Goal: Transaction & Acquisition: Book appointment/travel/reservation

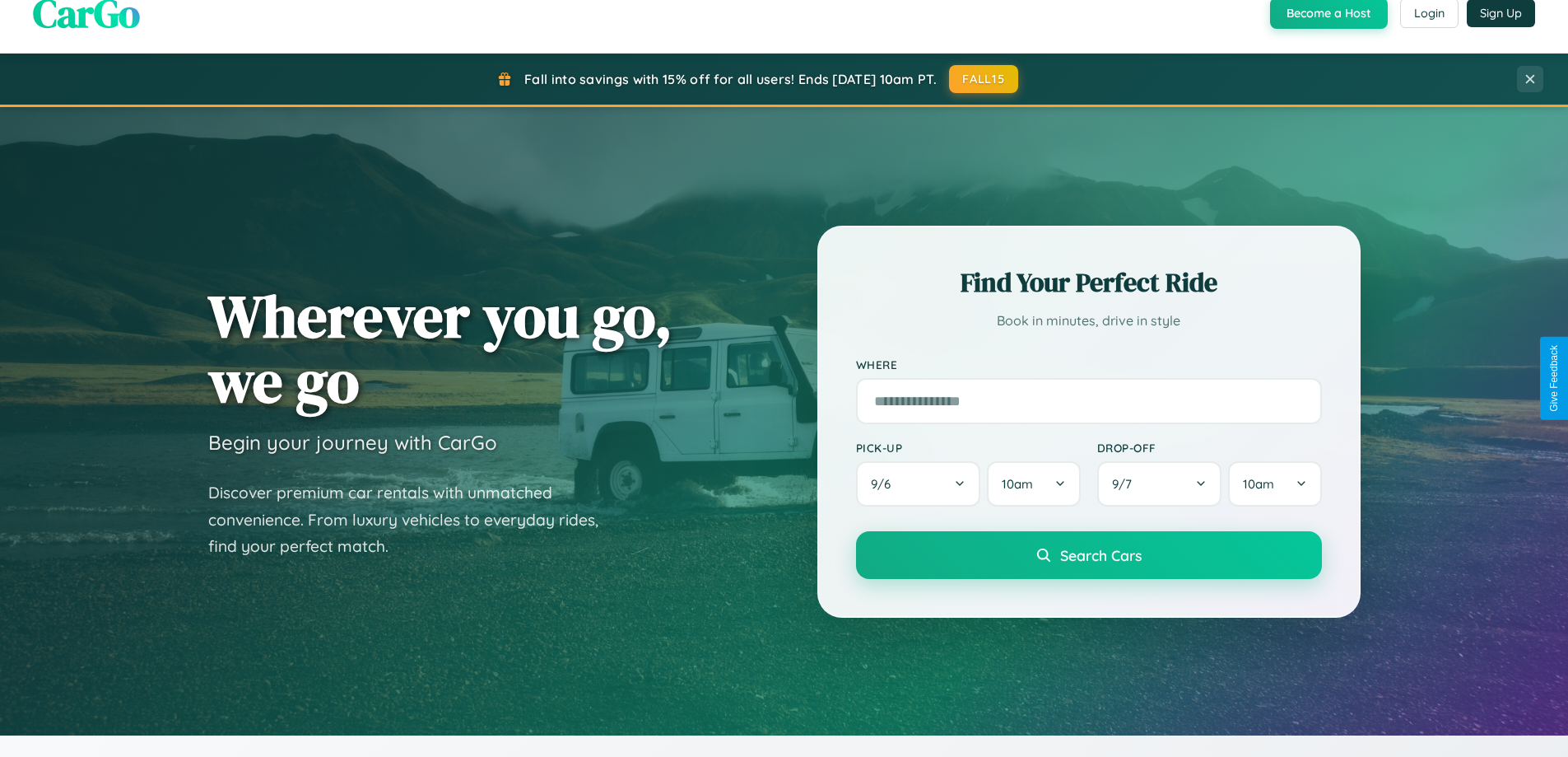
scroll to position [1133, 0]
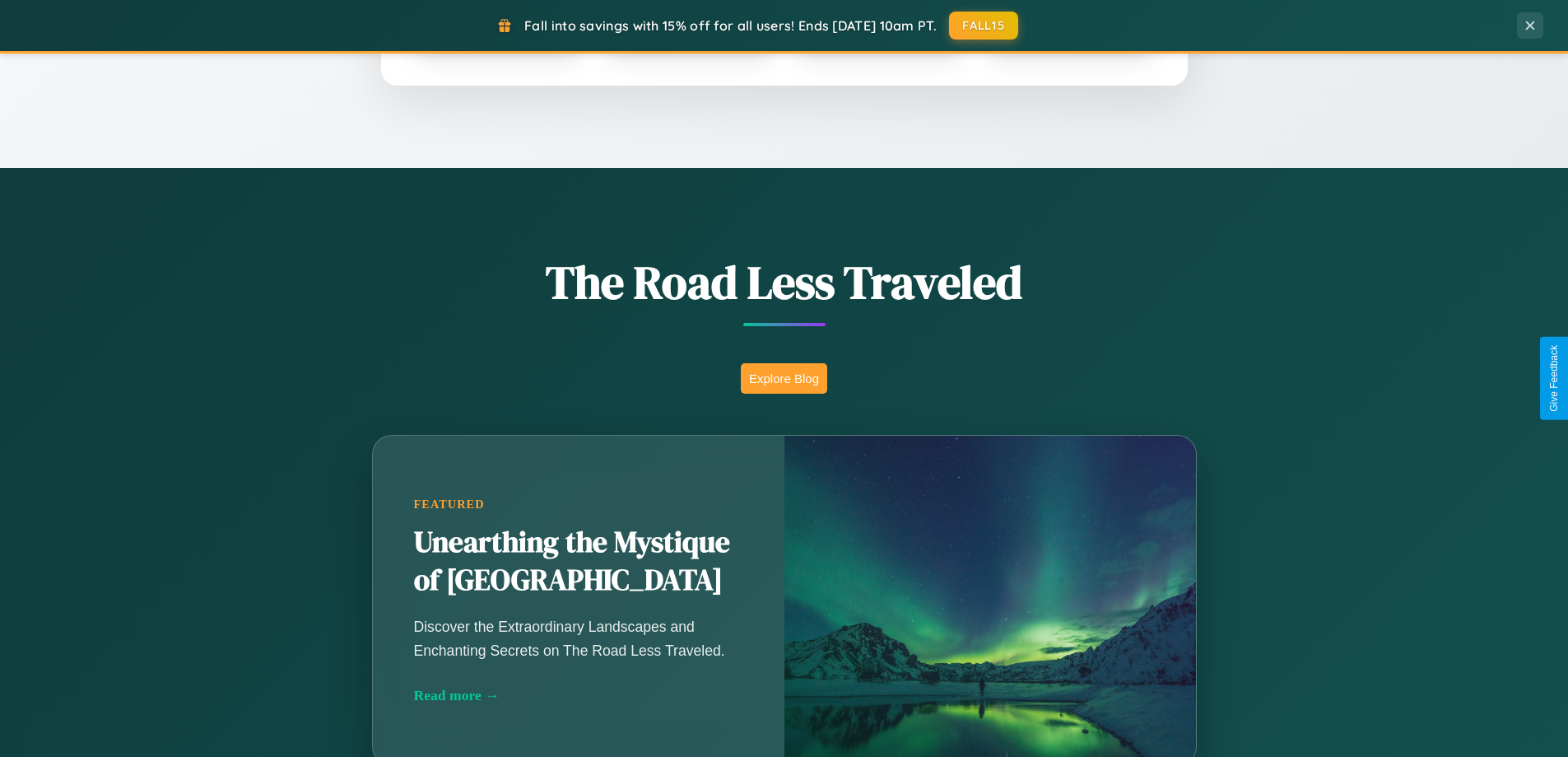
click at [784, 378] on button "Explore Blog" at bounding box center [784, 378] width 86 height 30
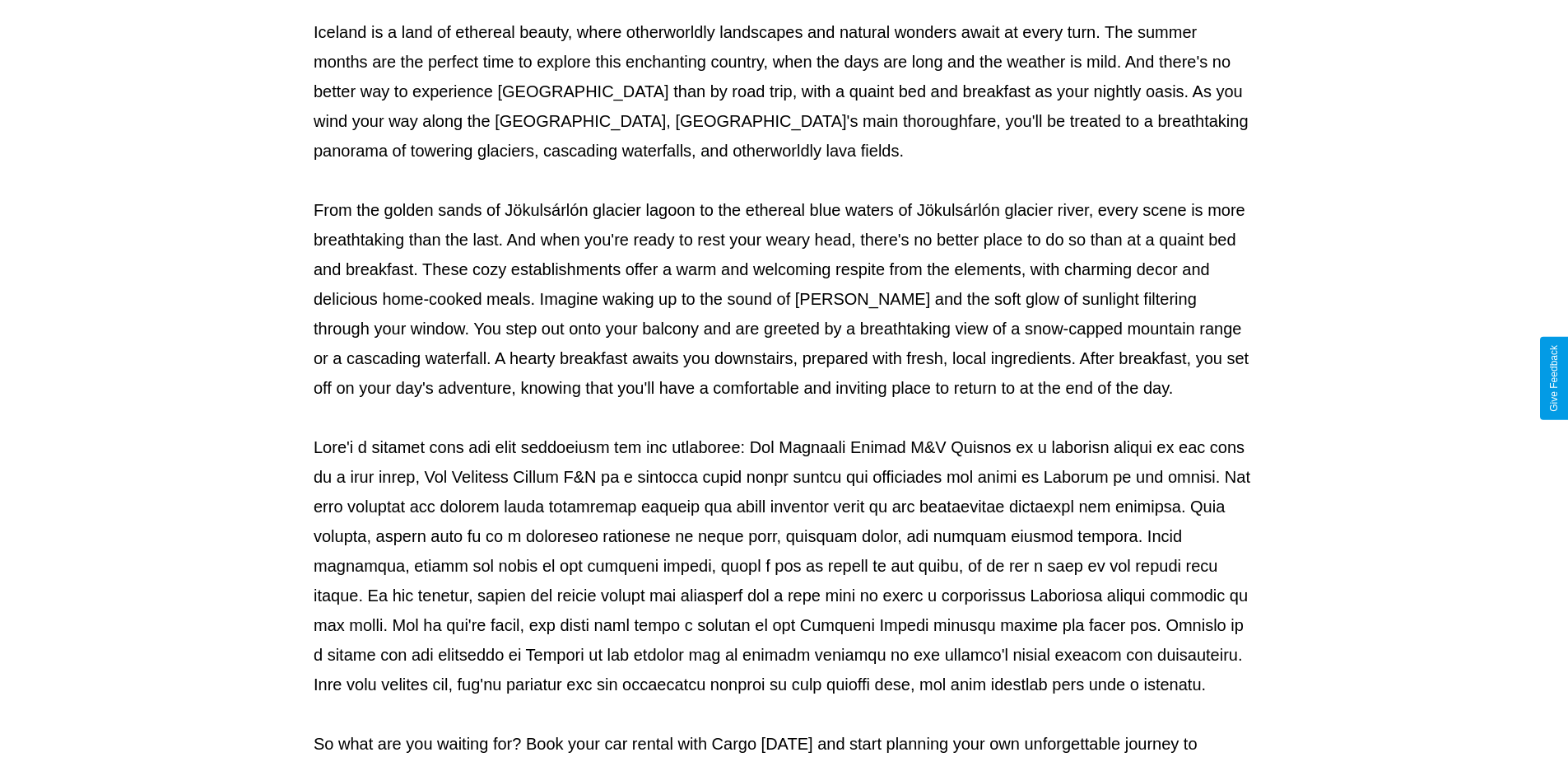
scroll to position [533, 0]
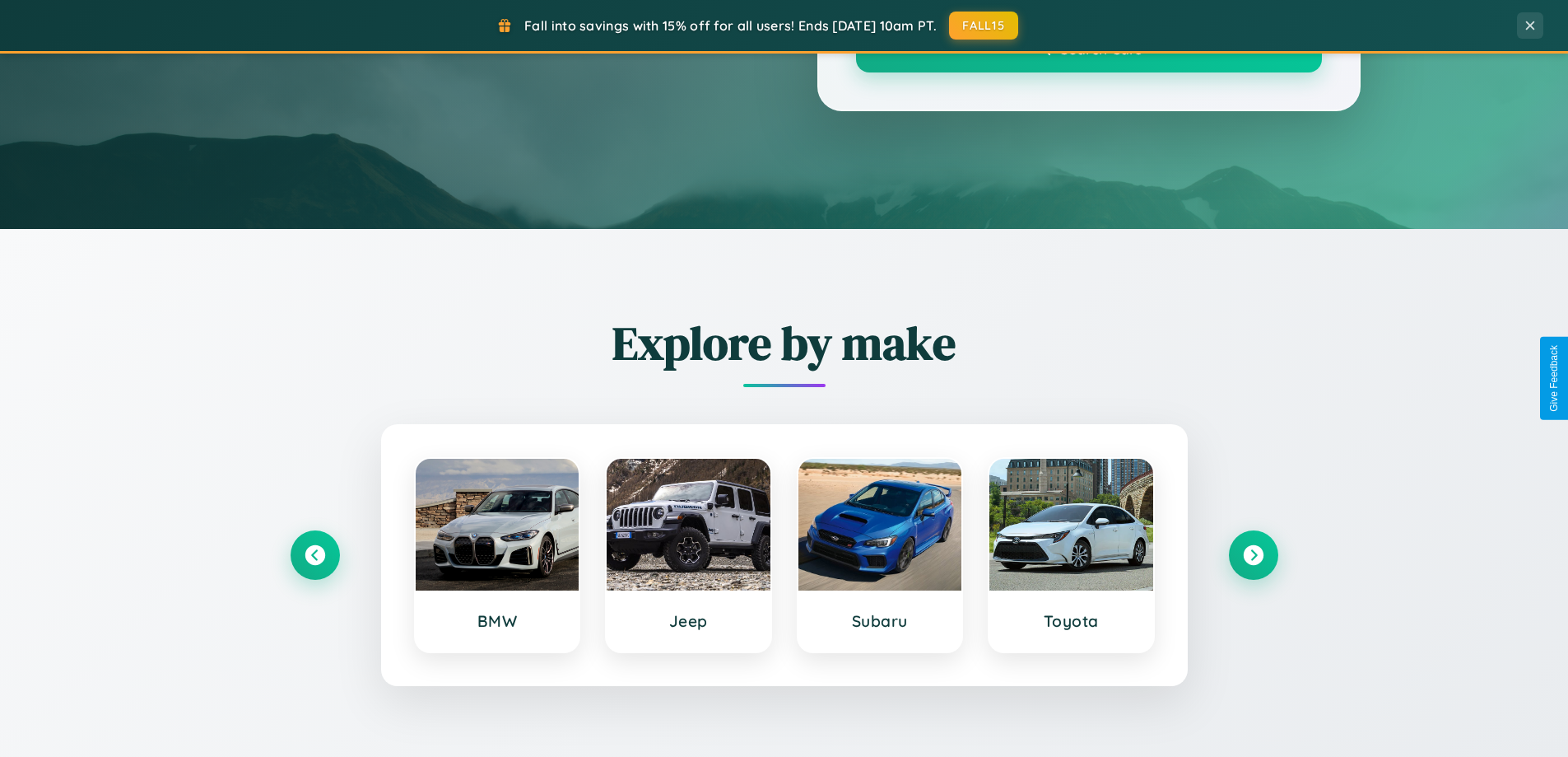
scroll to position [1133, 0]
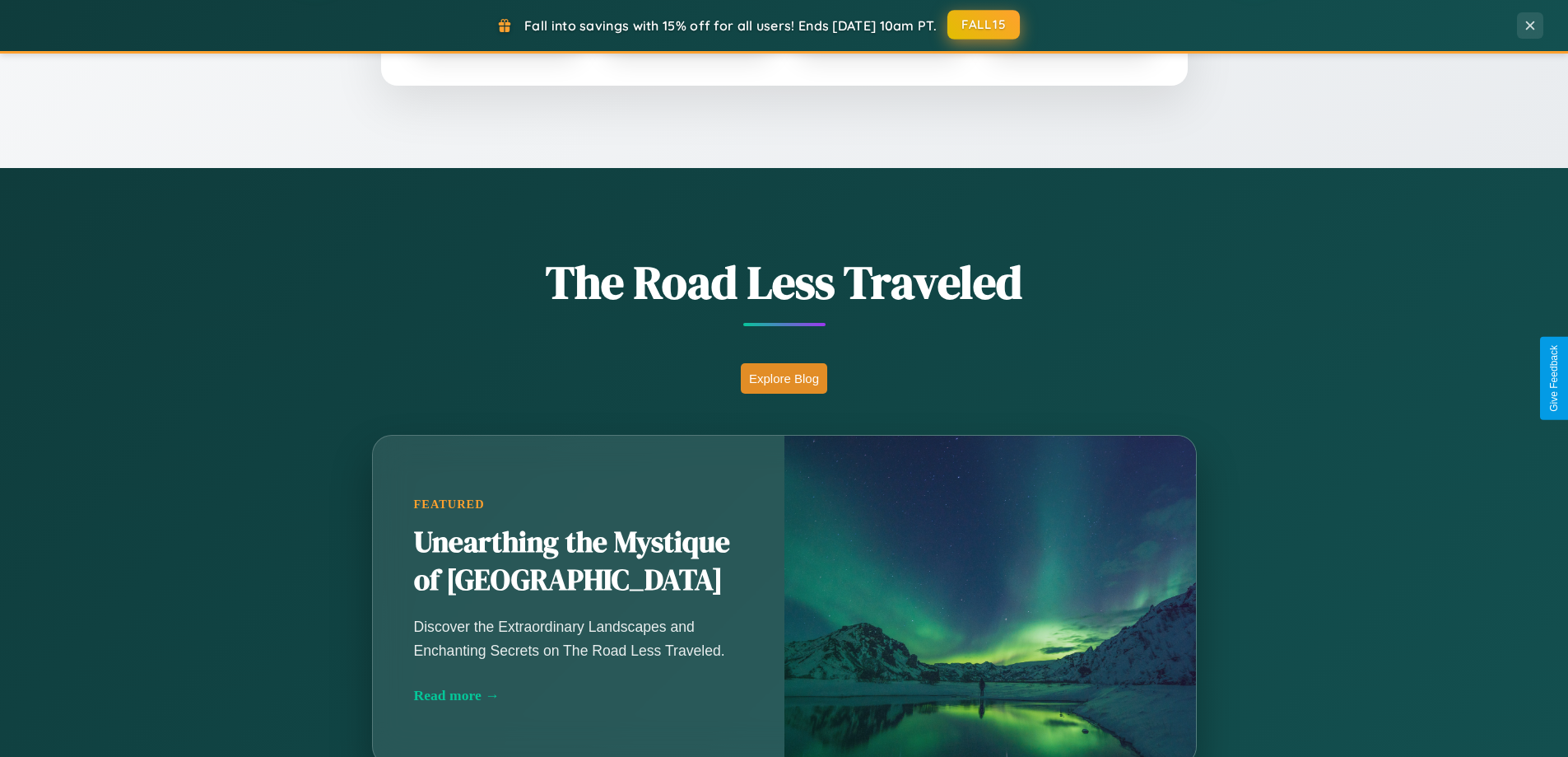
click at [984, 25] on button "FALL15" at bounding box center [983, 24] width 73 height 29
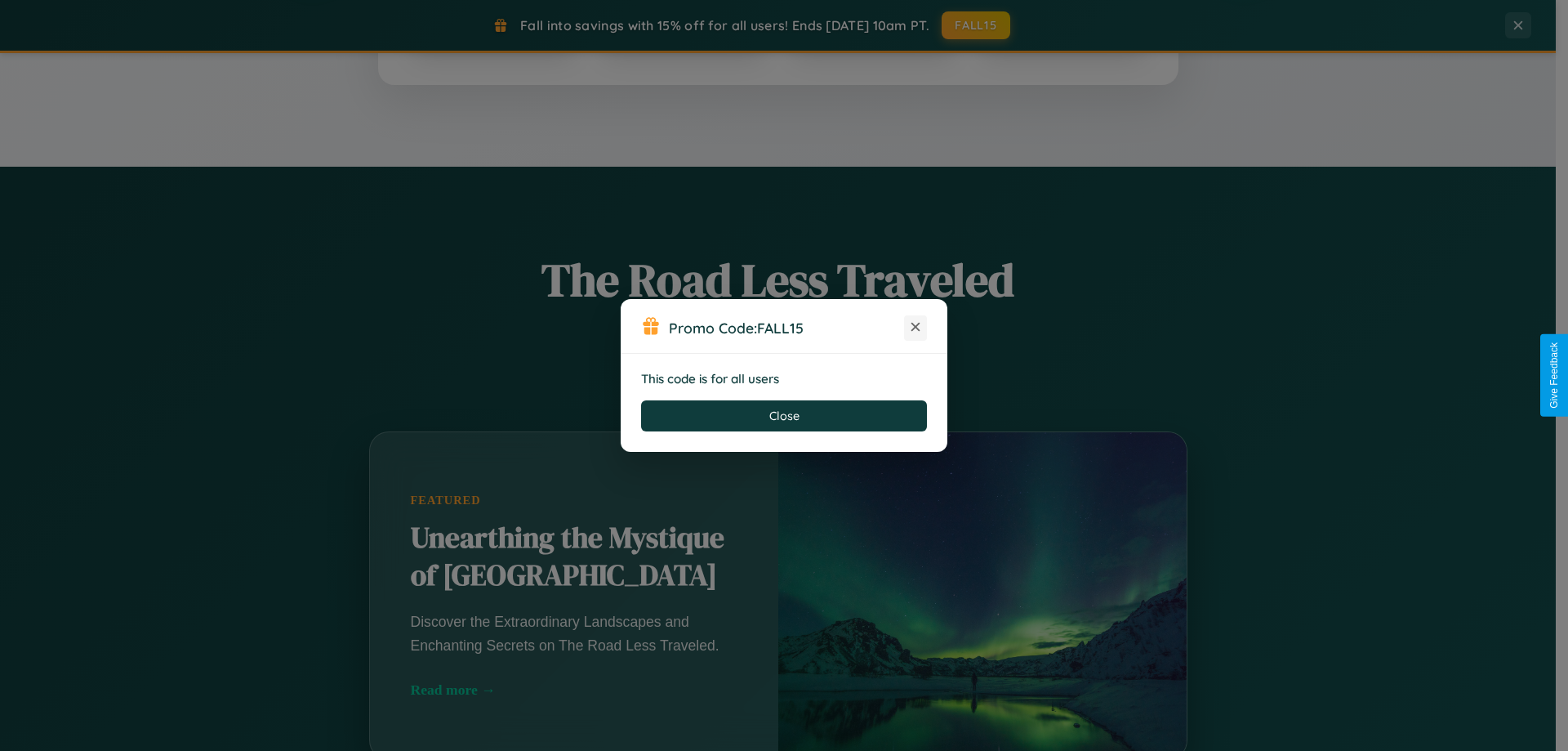
click at [915, 328] on icon at bounding box center [915, 327] width 17 height 17
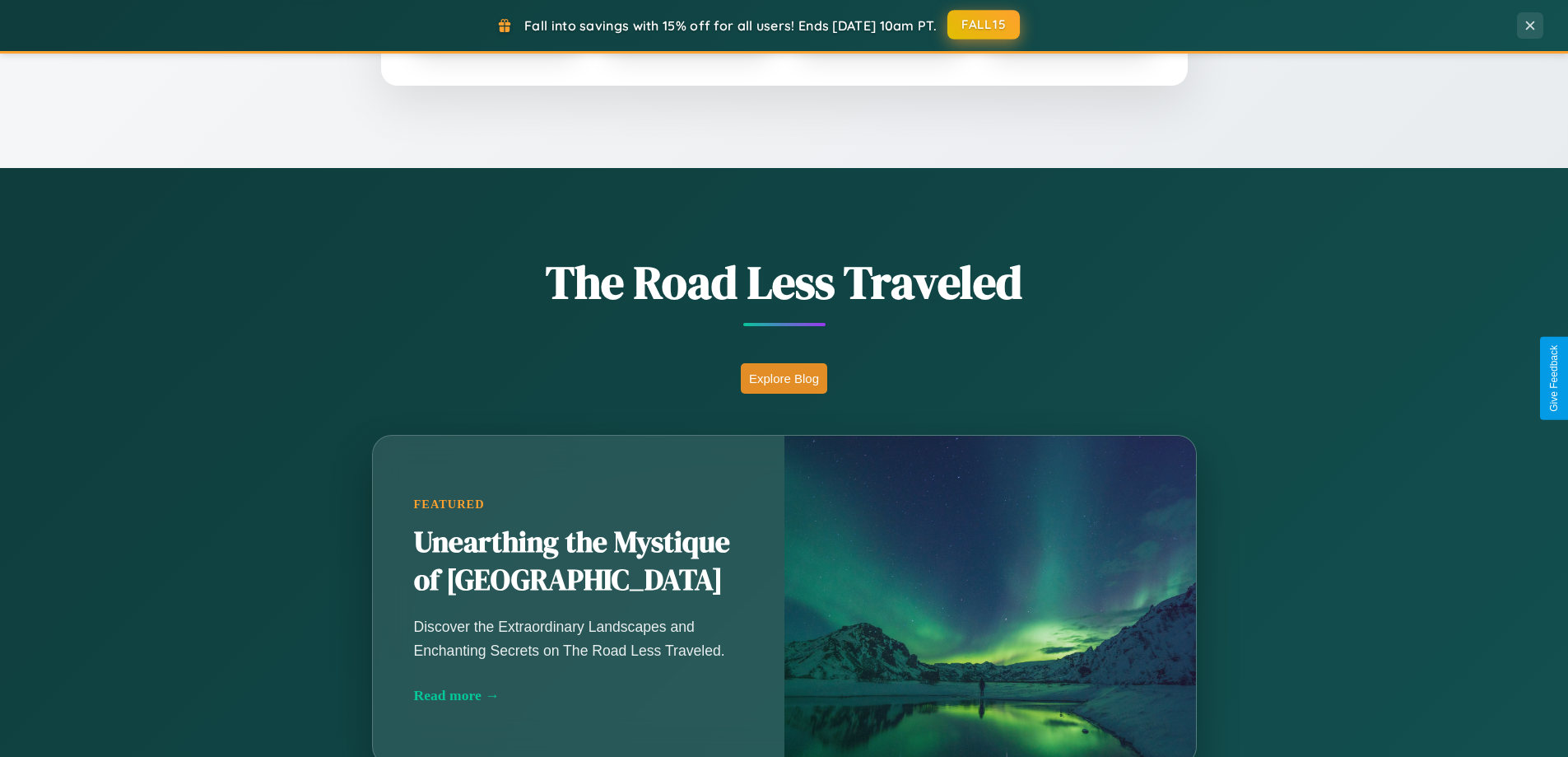
click at [984, 25] on button "FALL15" at bounding box center [983, 24] width 73 height 29
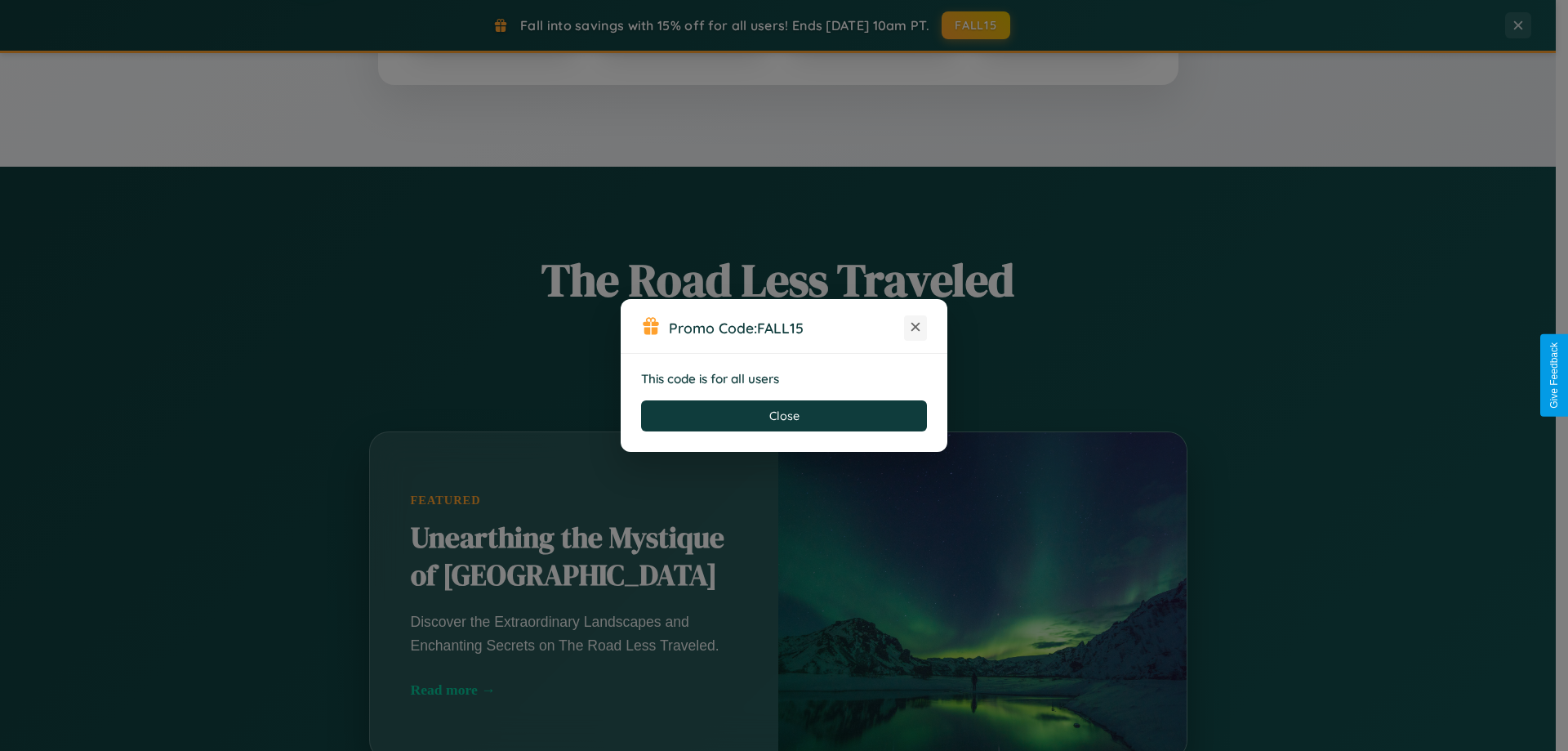
click at [915, 328] on icon at bounding box center [915, 327] width 17 height 17
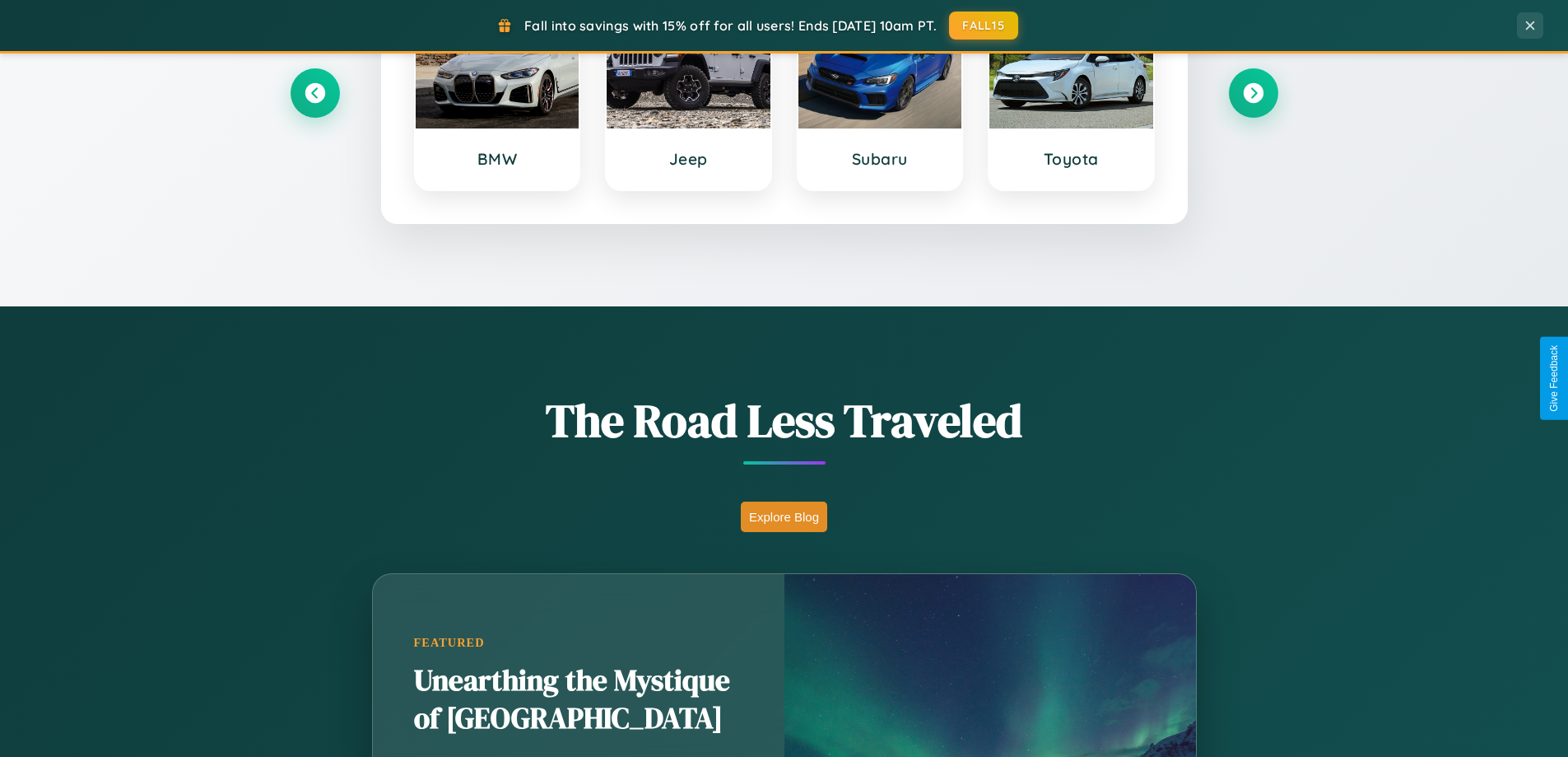
scroll to position [709, 0]
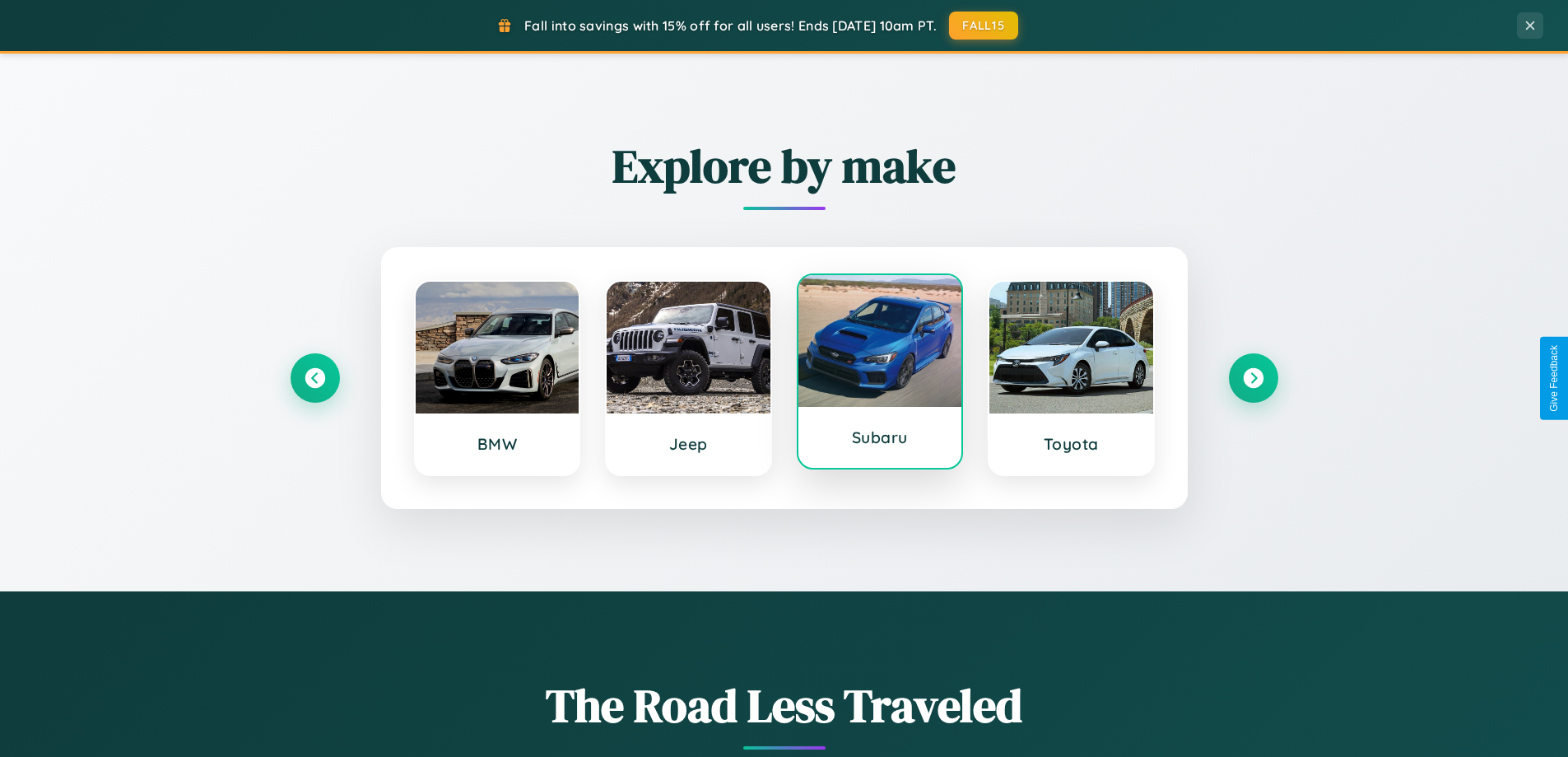
click at [879, 371] on div at bounding box center [881, 340] width 164 height 131
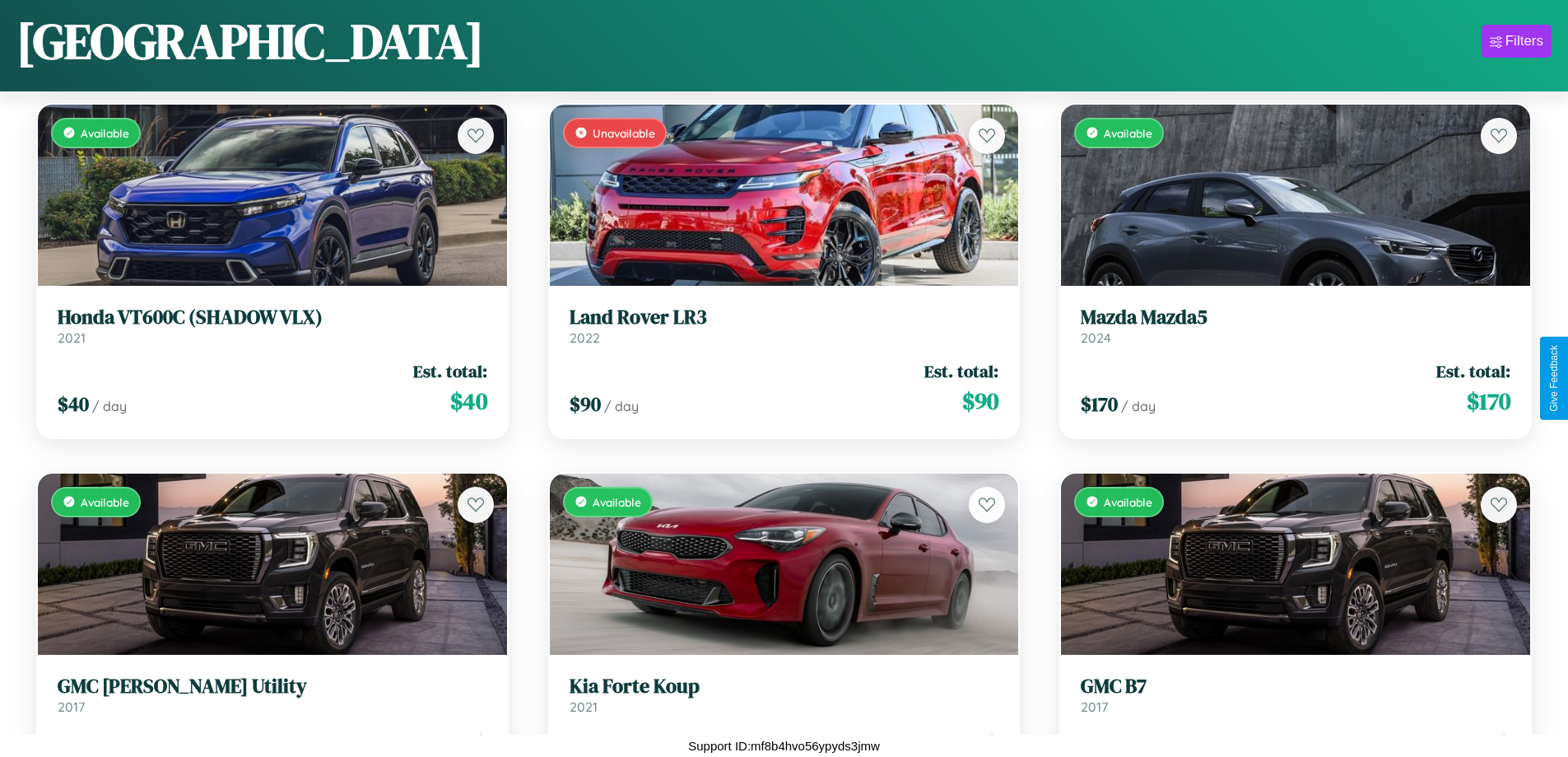
scroll to position [7973, 0]
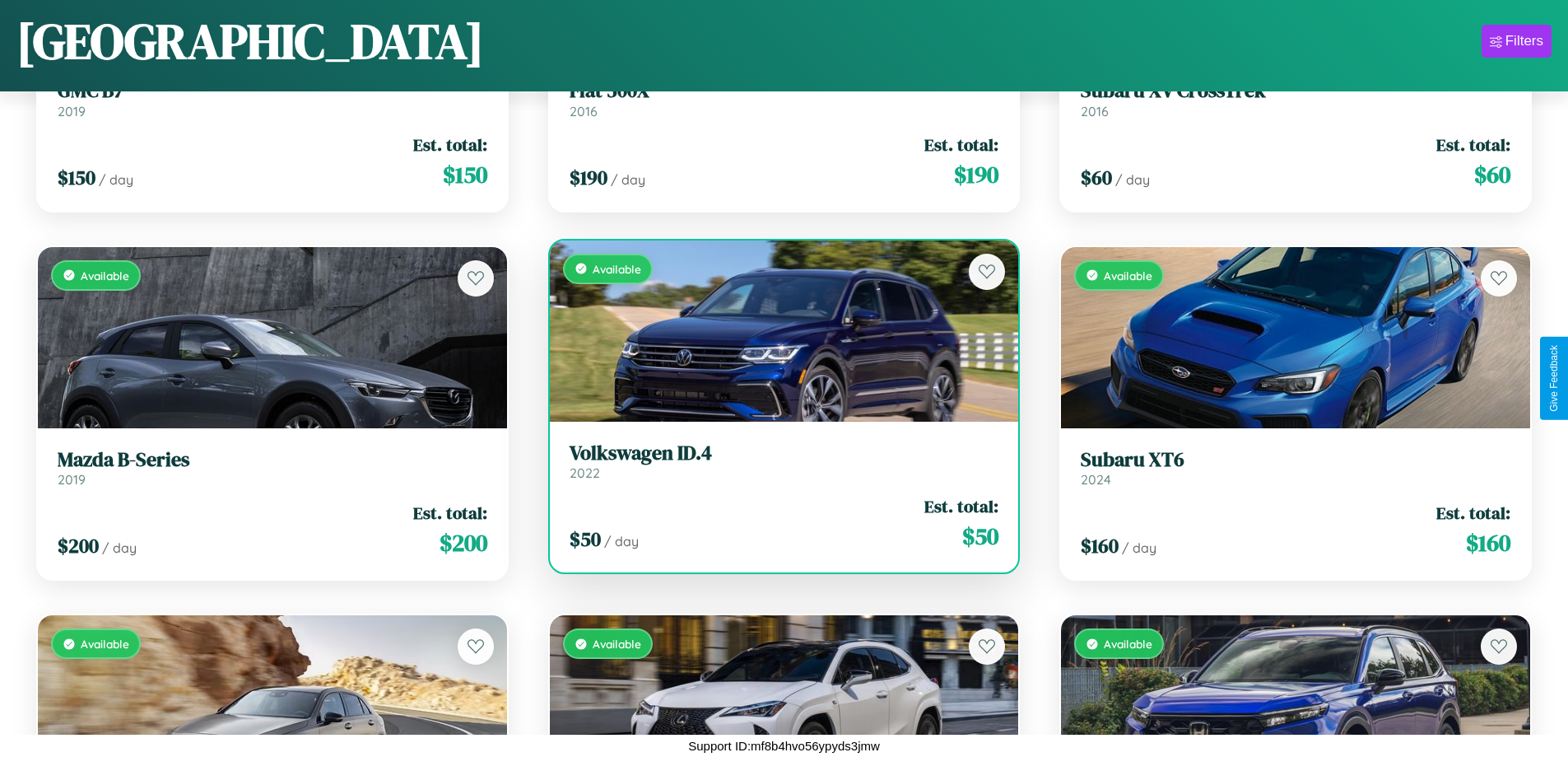
click at [777, 463] on h3 "Volkswagen ID.4" at bounding box center [784, 453] width 430 height 24
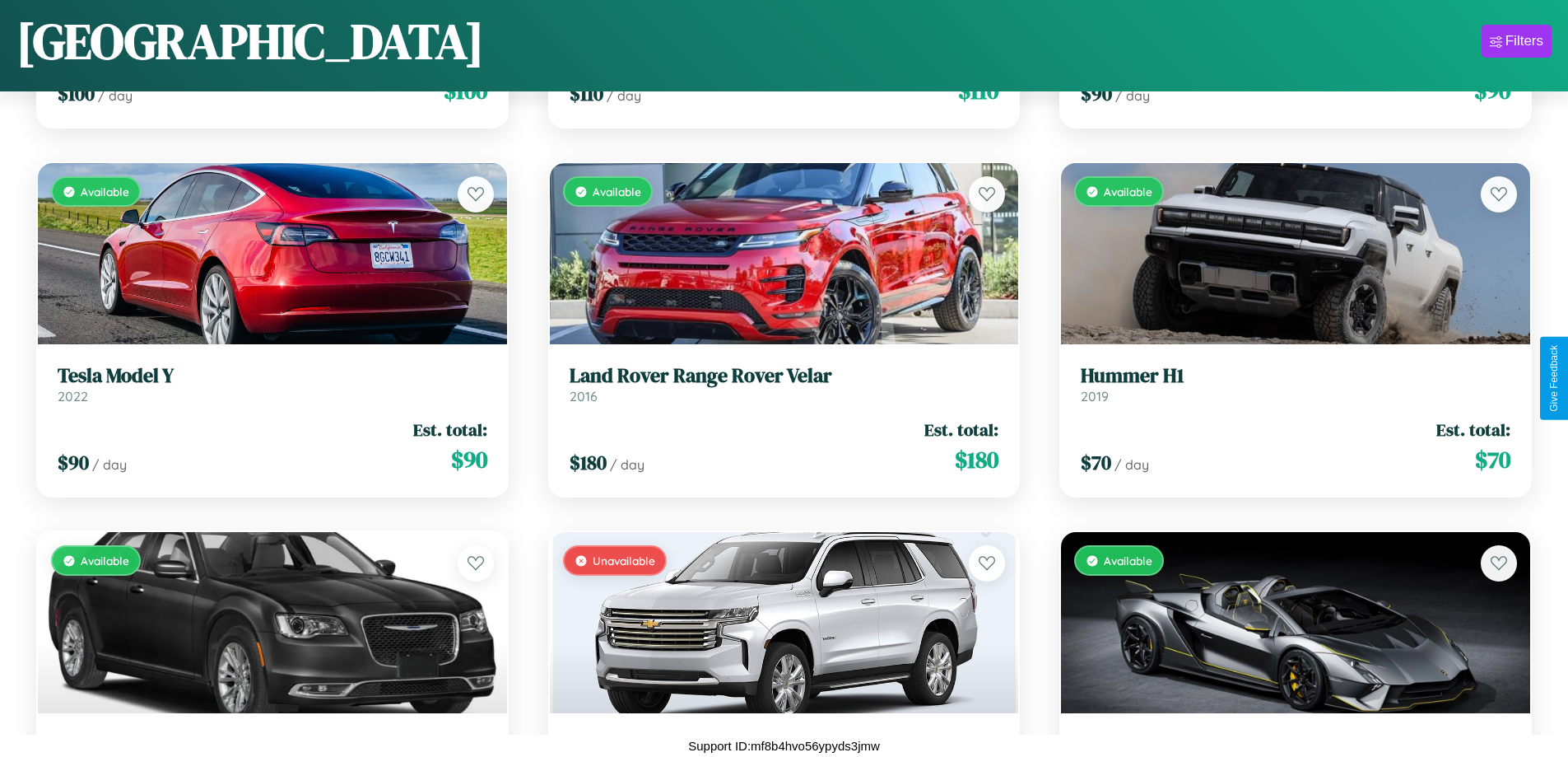
scroll to position [6499, 0]
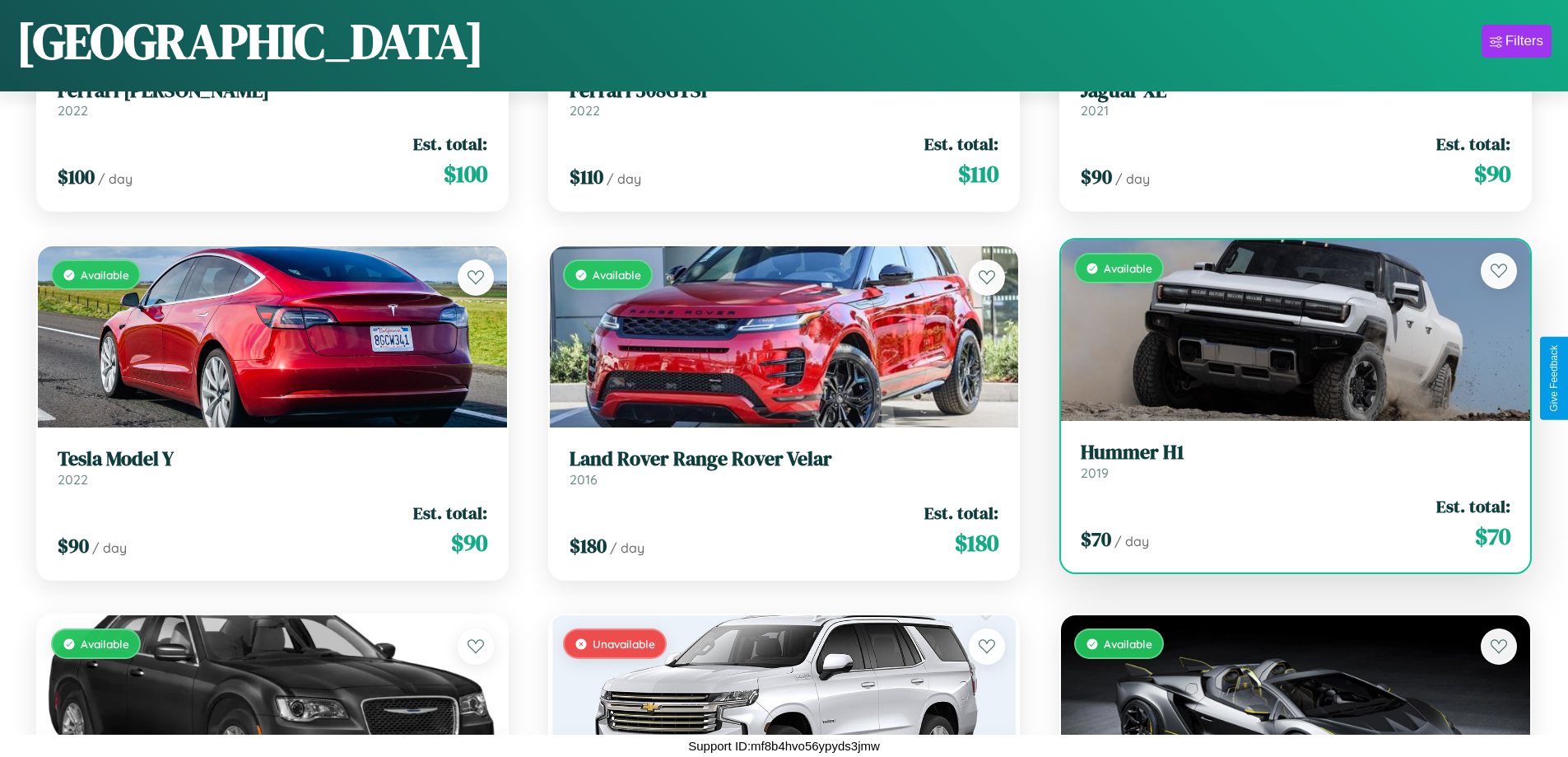
click at [1285, 330] on div "Available" at bounding box center [1295, 330] width 469 height 182
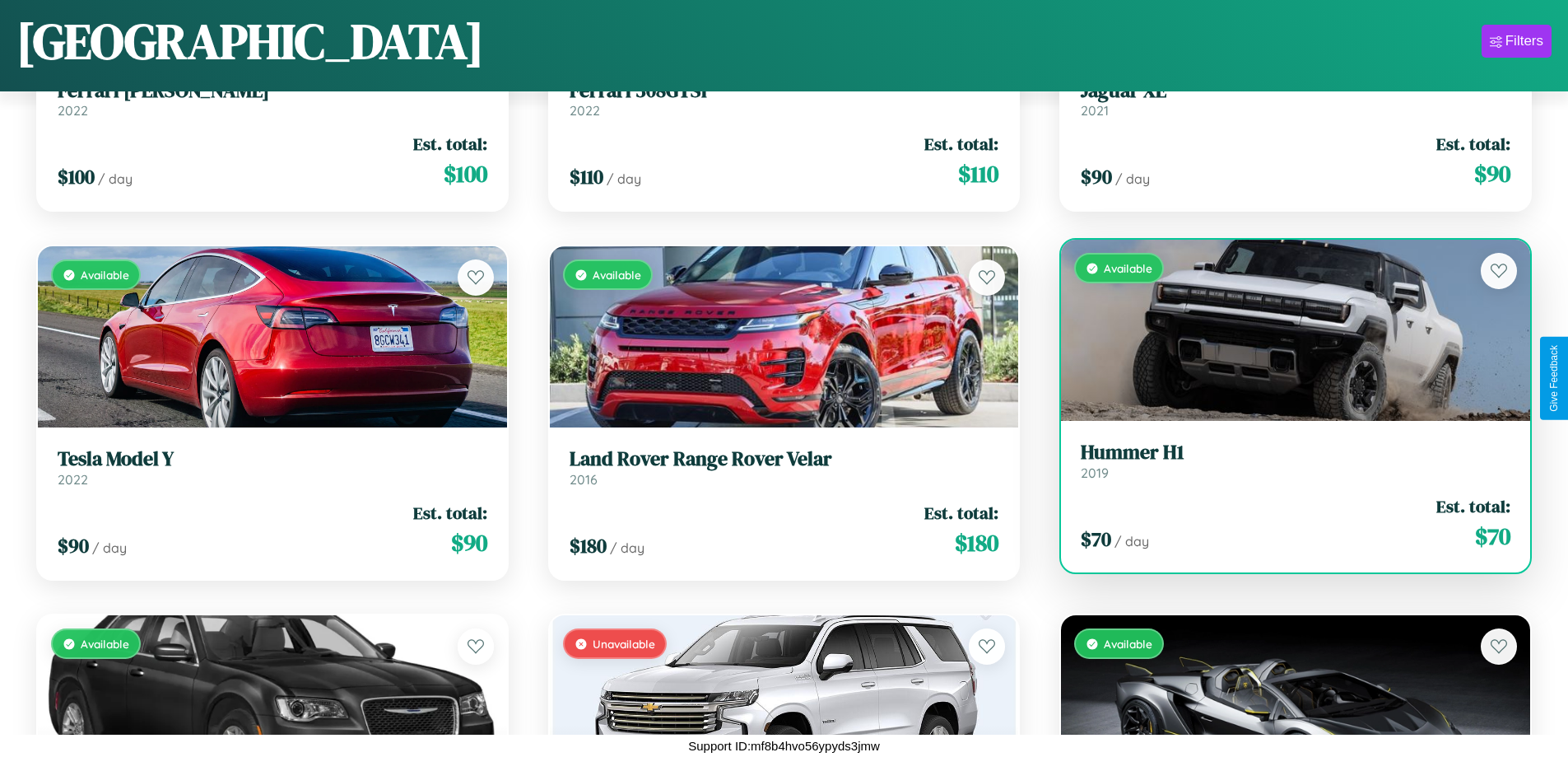
click at [1285, 330] on div "Available" at bounding box center [1295, 330] width 469 height 182
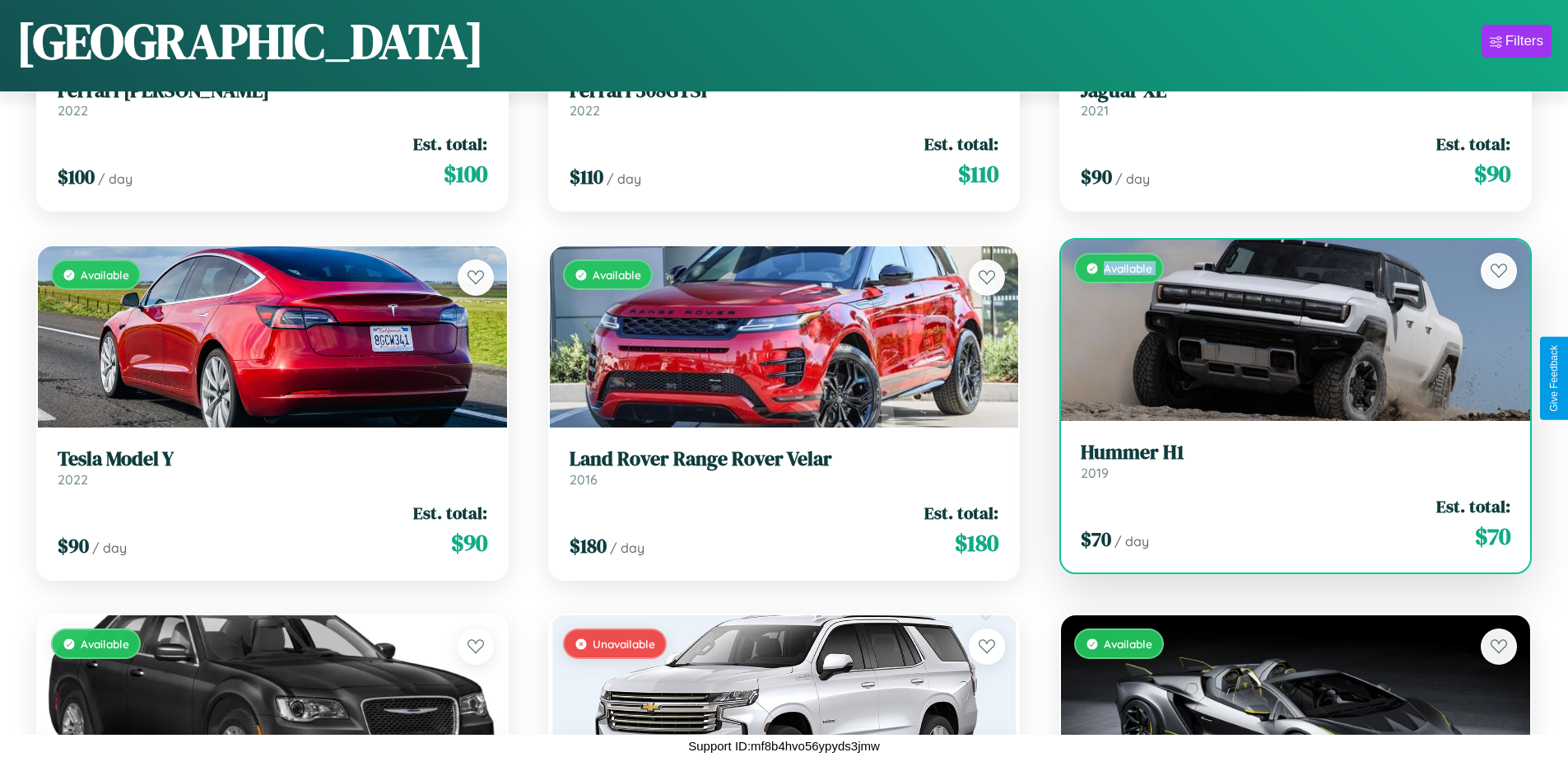
click at [1285, 330] on div "Available" at bounding box center [1295, 330] width 469 height 182
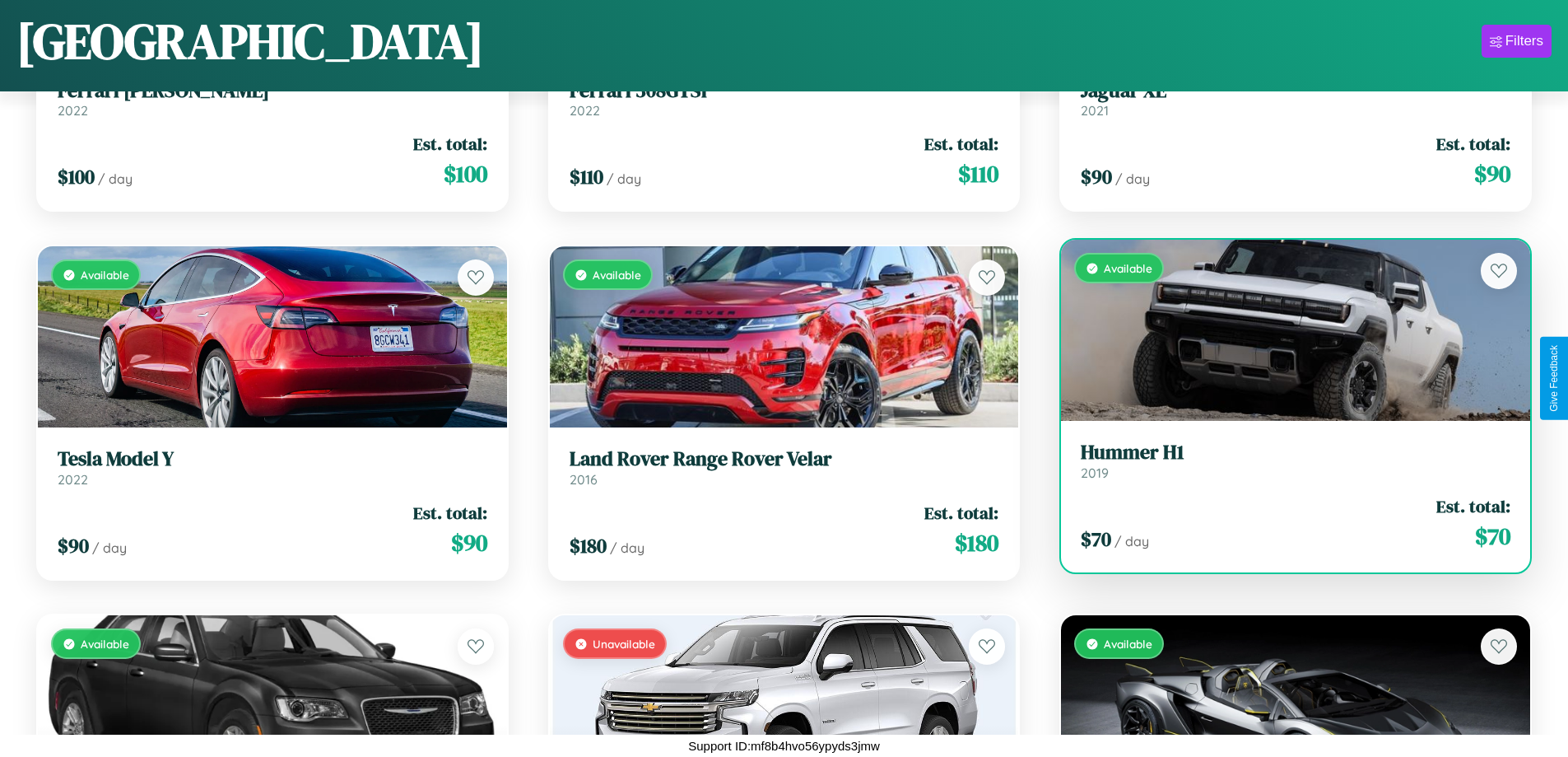
click at [1285, 330] on div "Available" at bounding box center [1295, 330] width 469 height 182
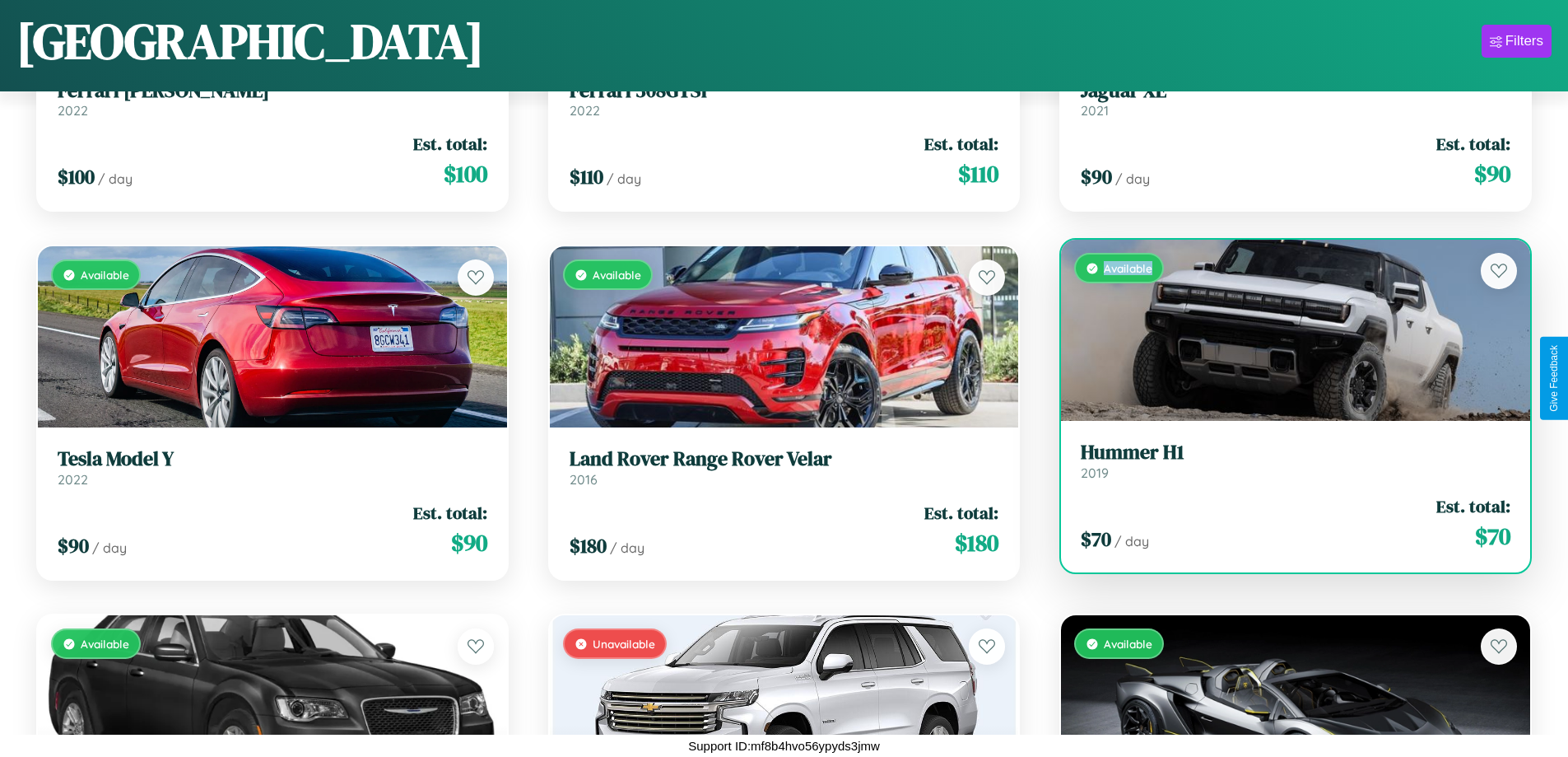
click at [1285, 330] on div "Available" at bounding box center [1295, 330] width 469 height 182
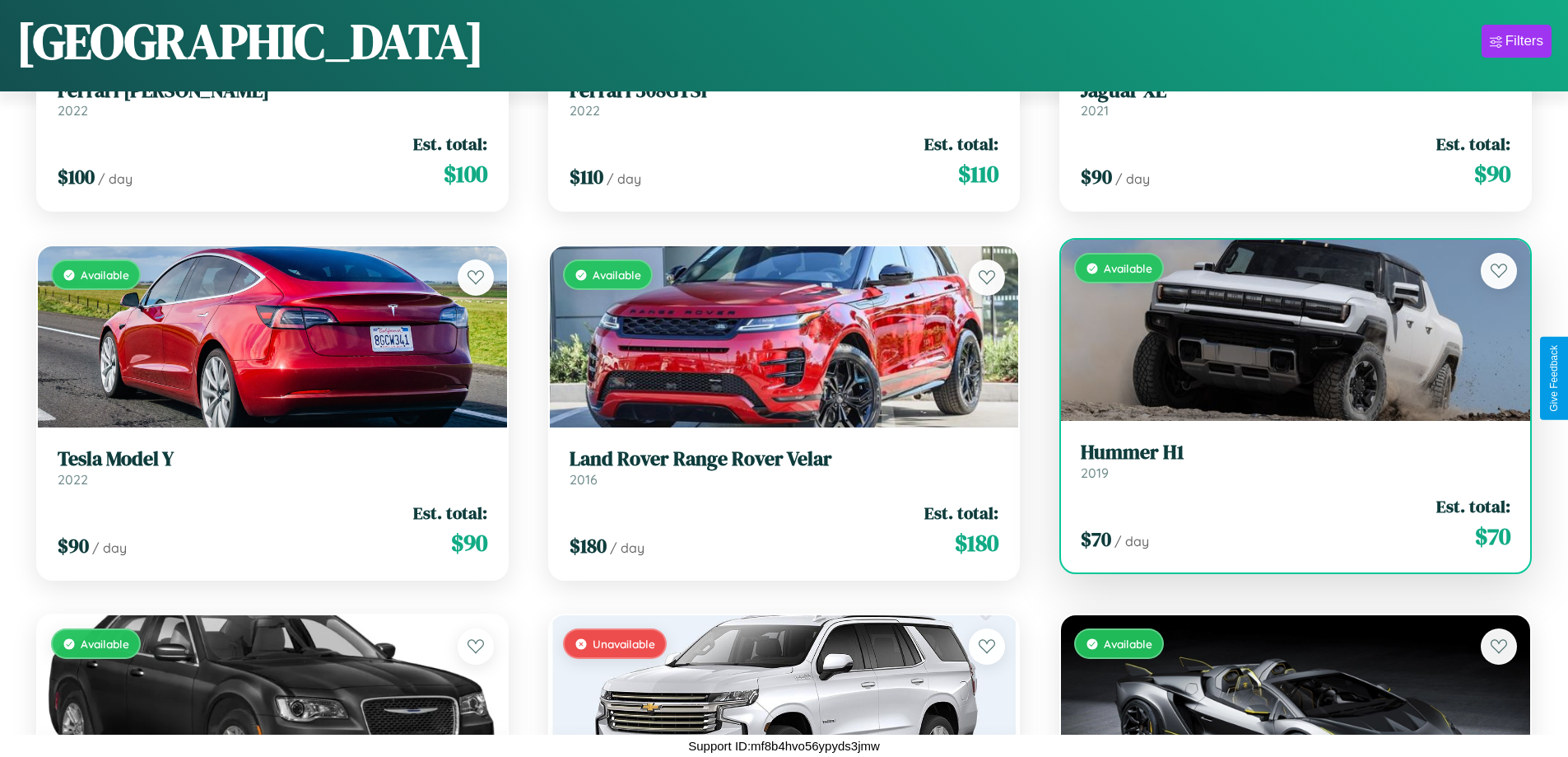
click at [1285, 460] on h3 "Hummer H1" at bounding box center [1295, 453] width 430 height 24
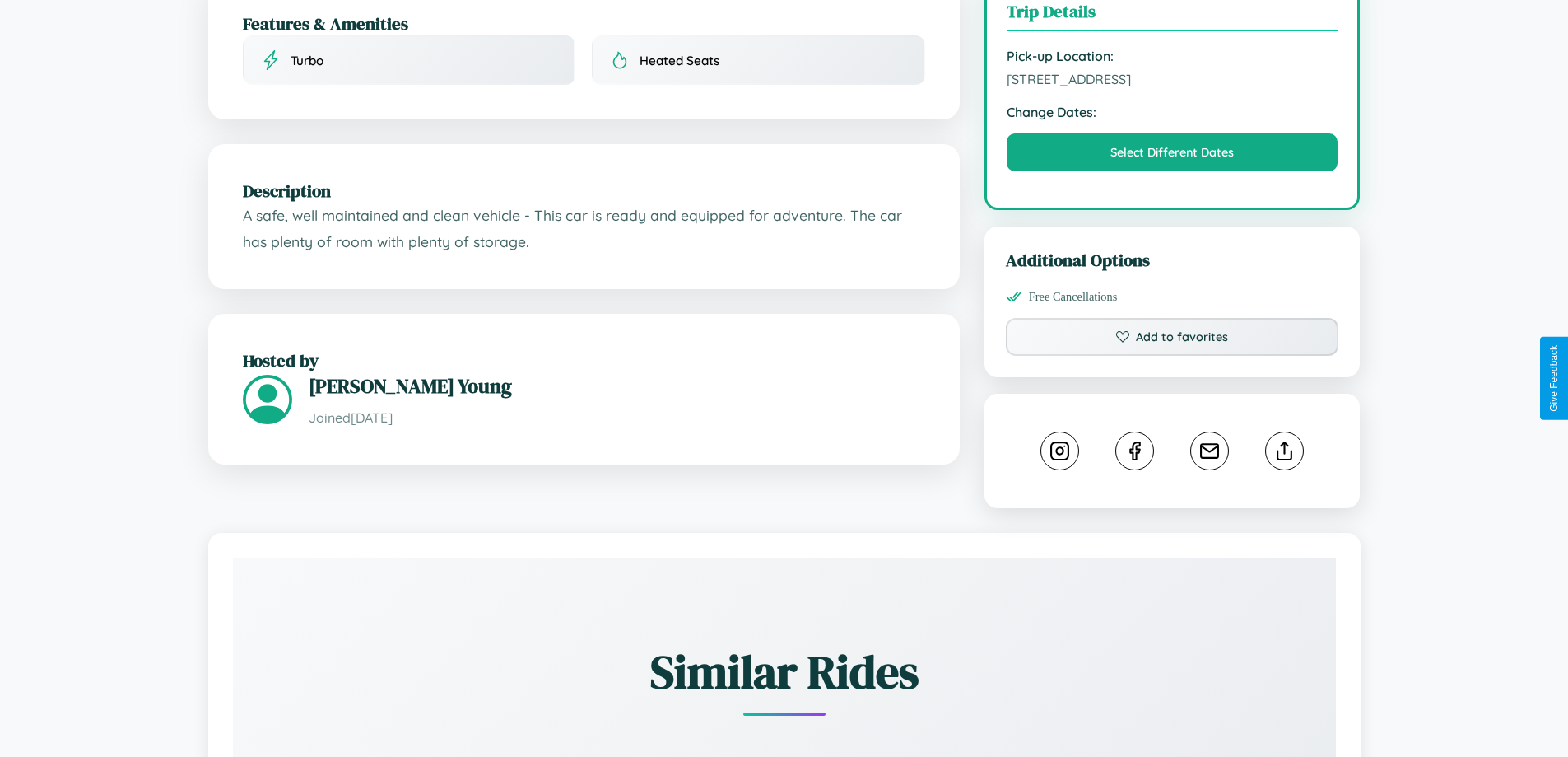
scroll to position [541, 0]
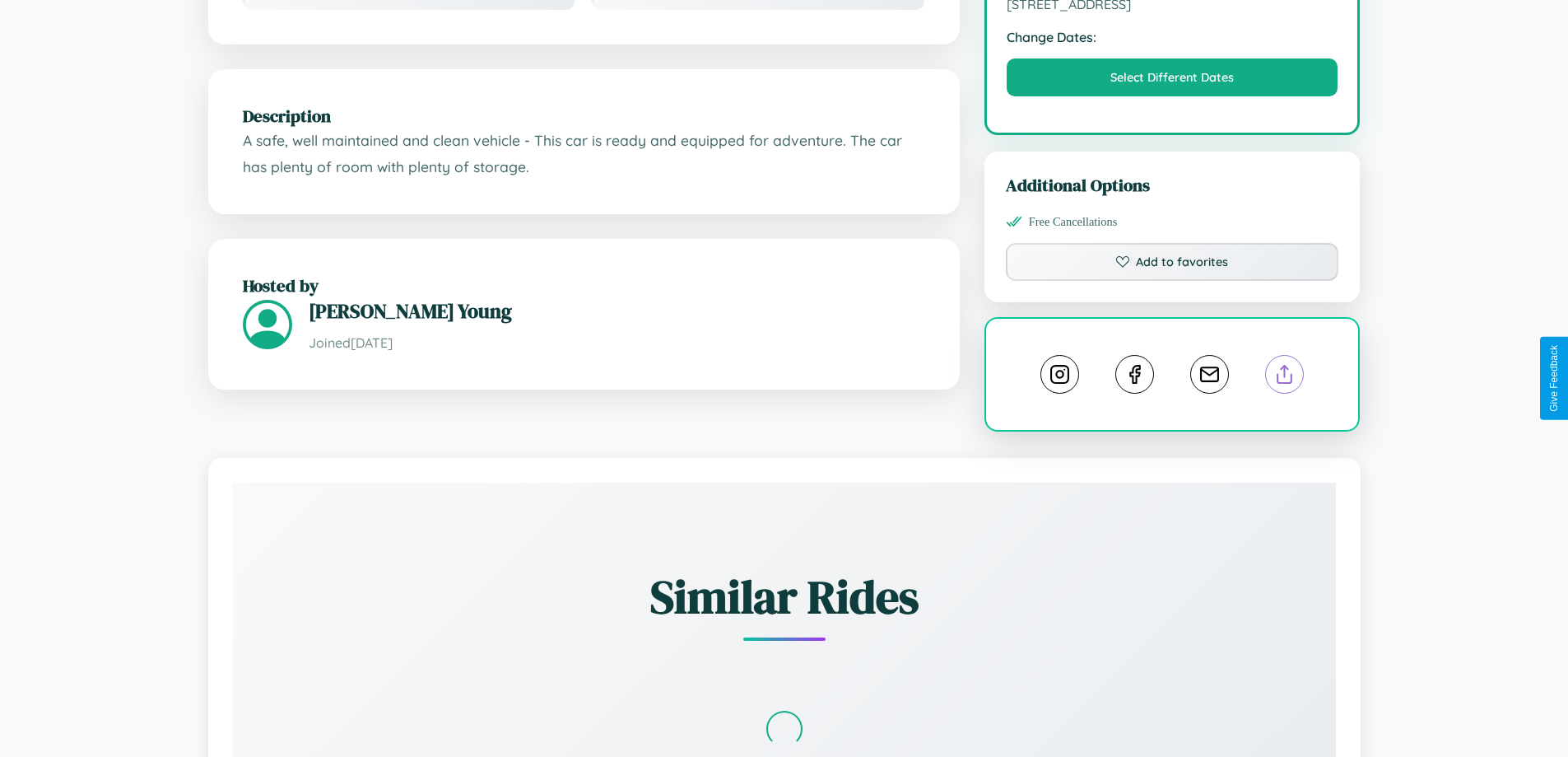
click at [1285, 376] on line at bounding box center [1285, 371] width 0 height 12
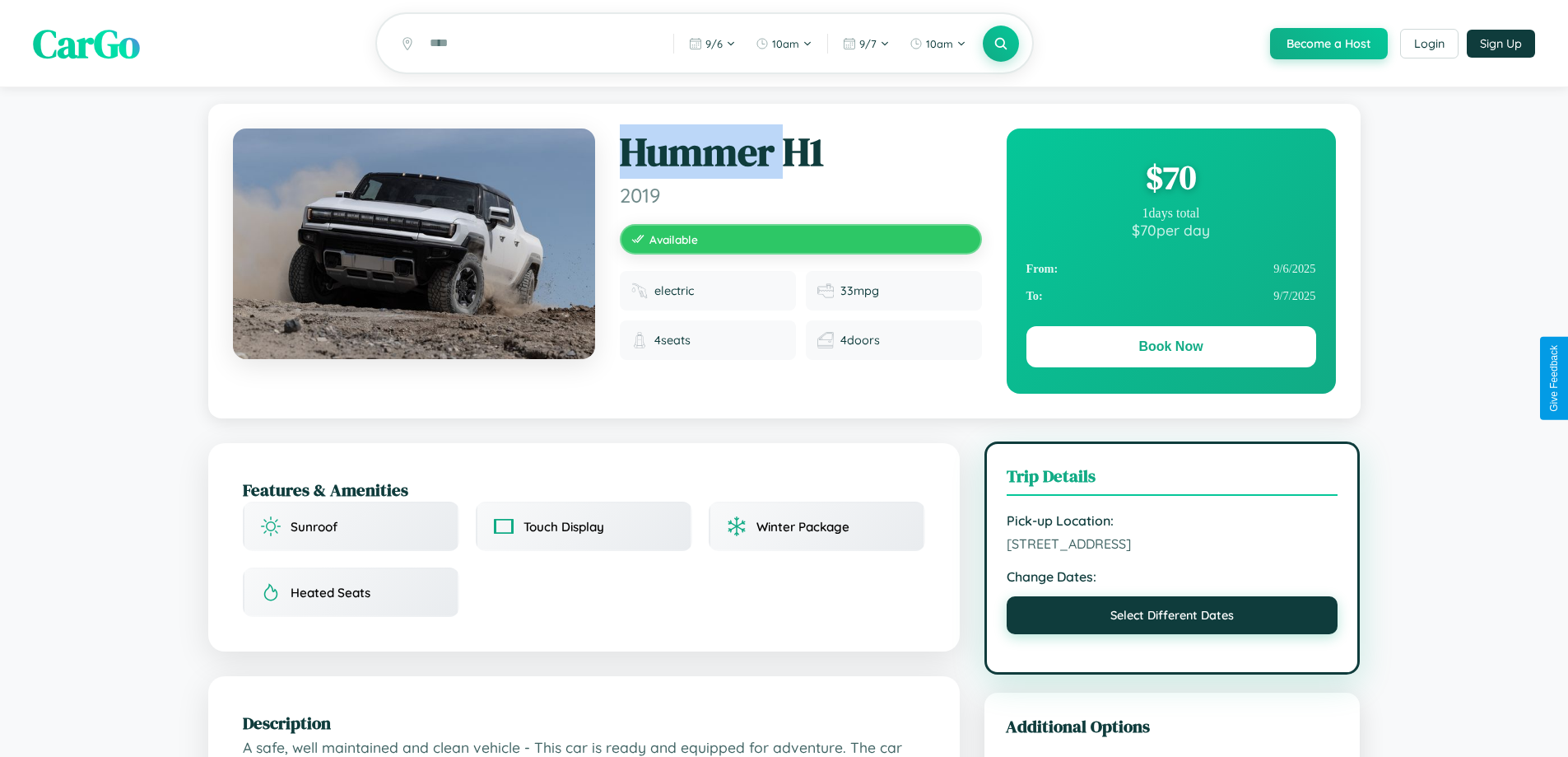
click at [1172, 617] on button "Select Different Dates" at bounding box center [1172, 615] width 332 height 38
select select "*"
select select "****"
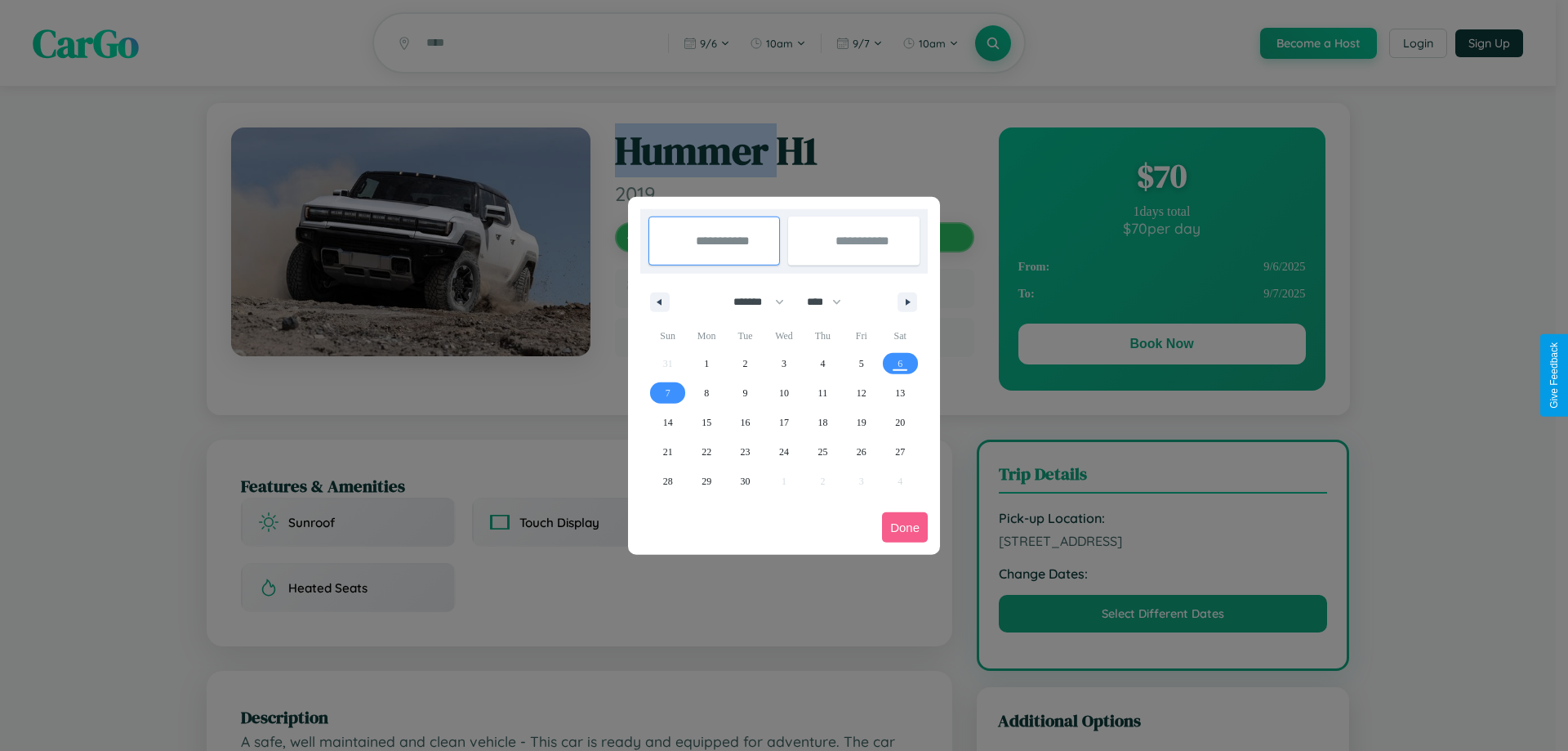
click at [752, 301] on select "******* ******** ***** ***** *** **** **** ****** ********* ******* ******** **…" at bounding box center [756, 301] width 70 height 27
select select "*"
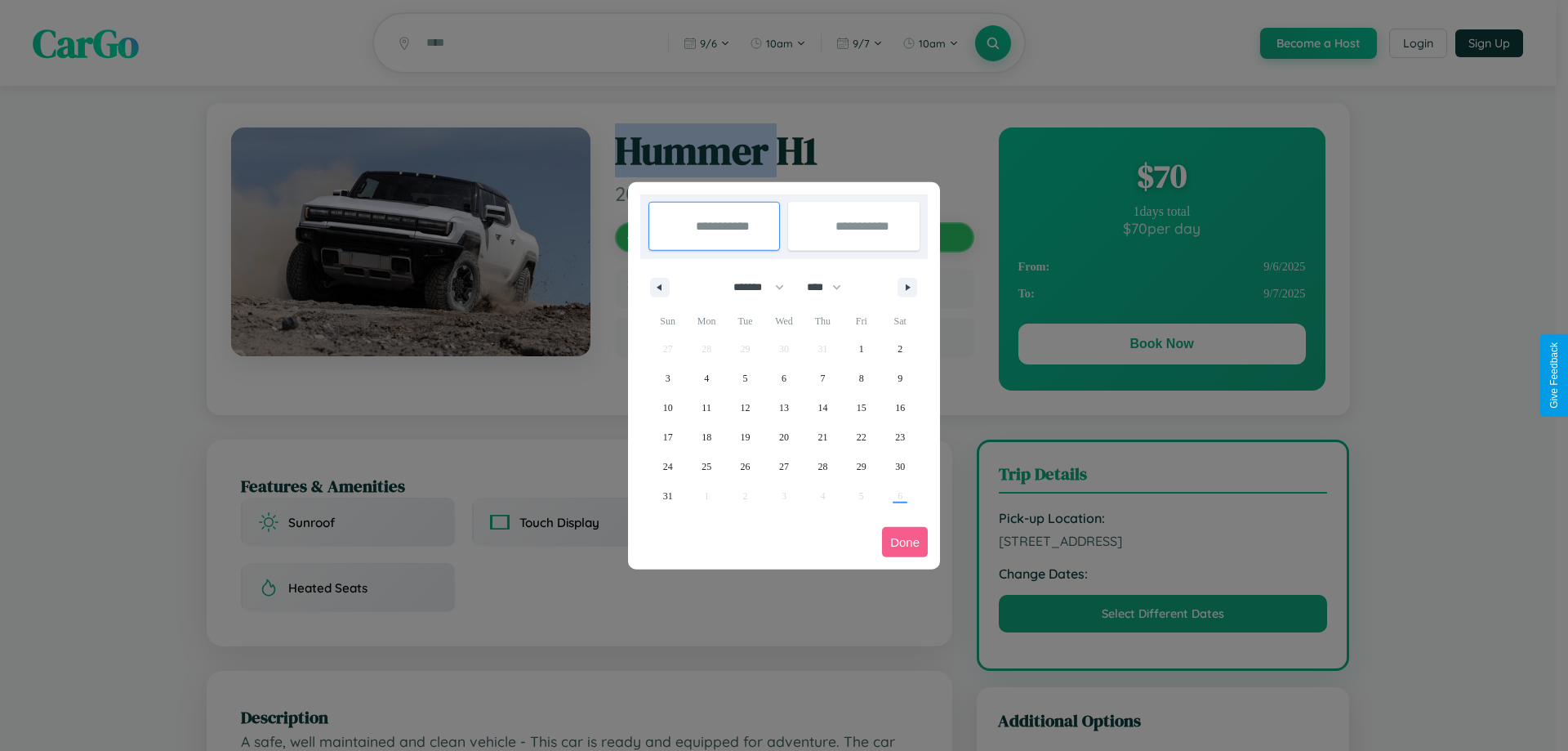
drag, startPoint x: 831, startPoint y: 286, endPoint x: 784, endPoint y: 328, distance: 63.0
click at [831, 286] on select "**** **** **** **** **** **** **** **** **** **** **** **** **** **** **** ****…" at bounding box center [823, 287] width 49 height 27
select select "****"
click at [860, 466] on span "28" at bounding box center [861, 466] width 10 height 29
type input "**********"
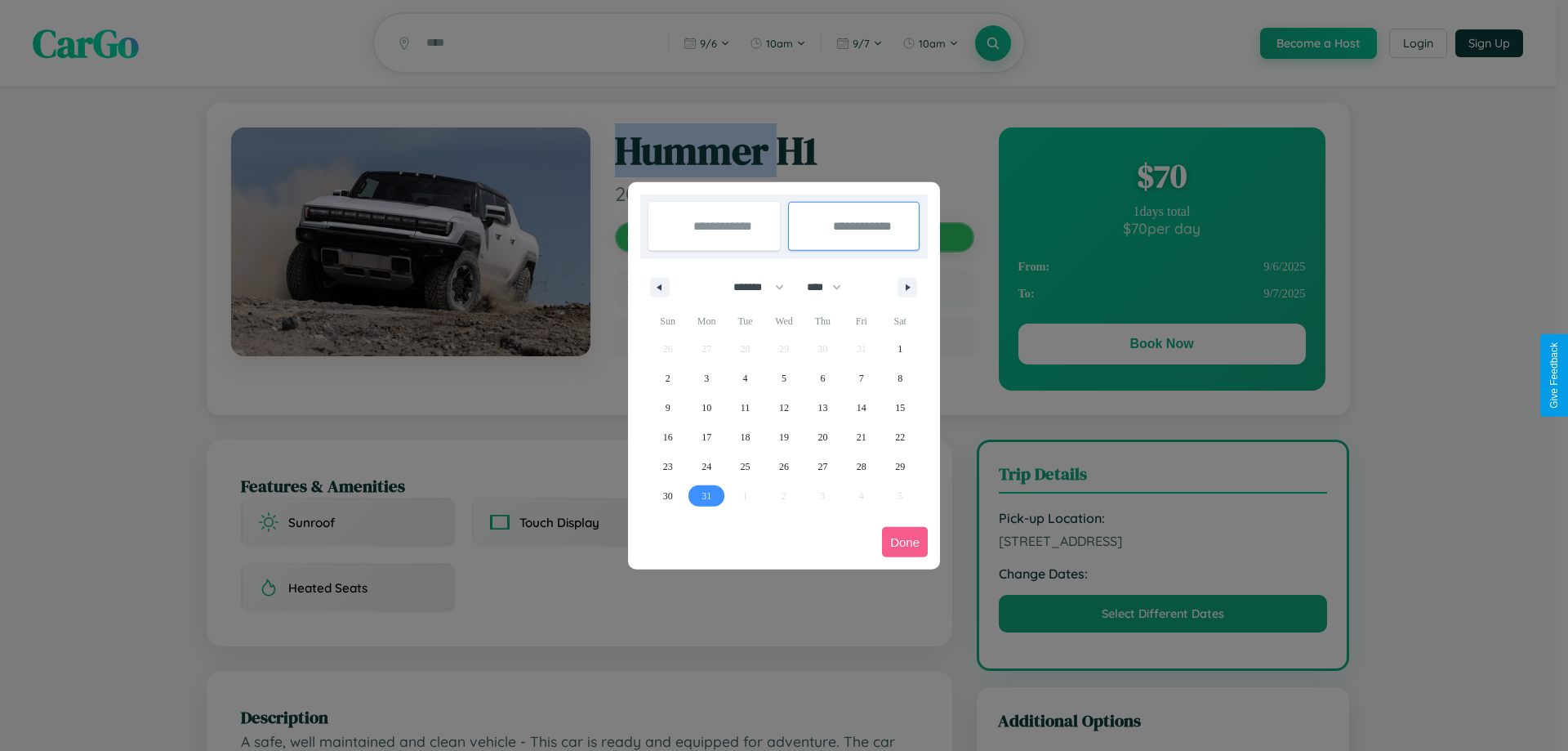
click at [706, 495] on span "31" at bounding box center [706, 495] width 10 height 29
type input "**********"
click at [905, 542] on button "Done" at bounding box center [904, 542] width 46 height 30
